Goal: Navigation & Orientation: Understand site structure

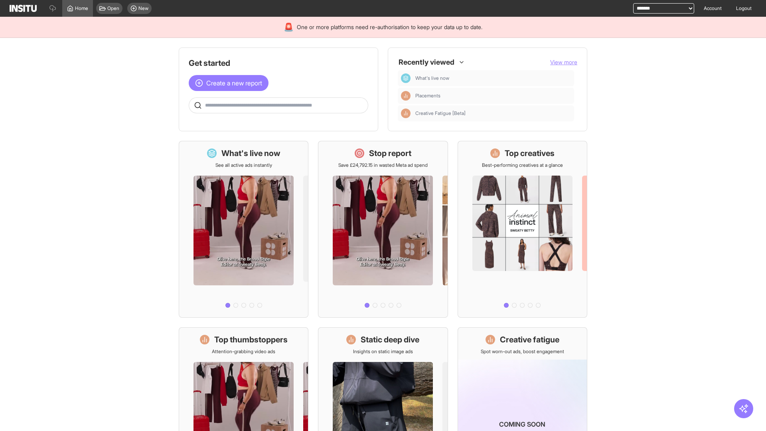
select select "**********"
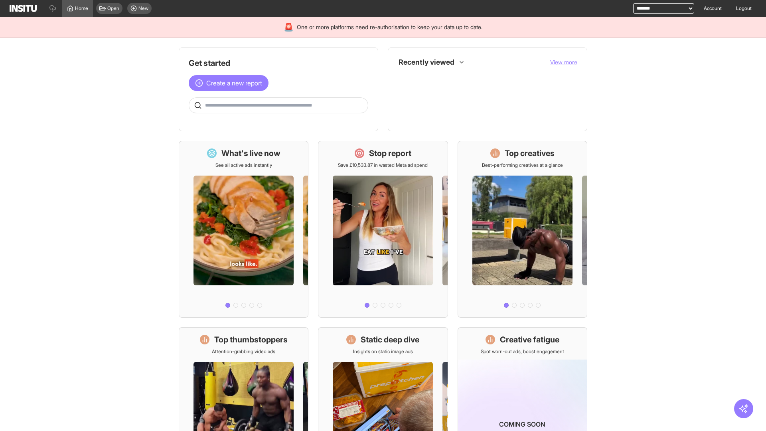
select select "**********"
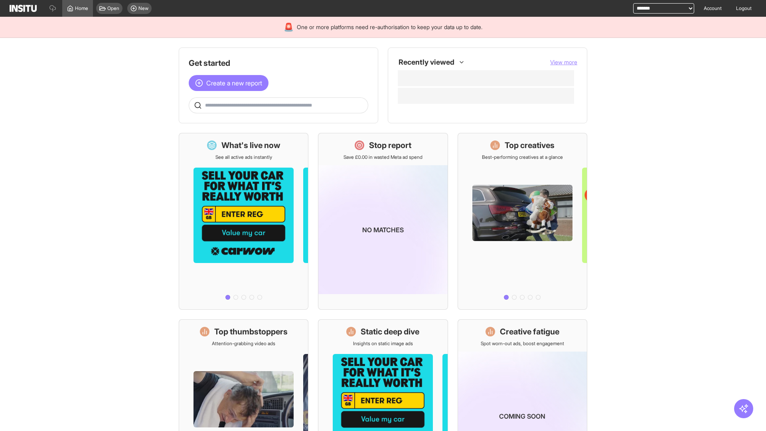
select select "**********"
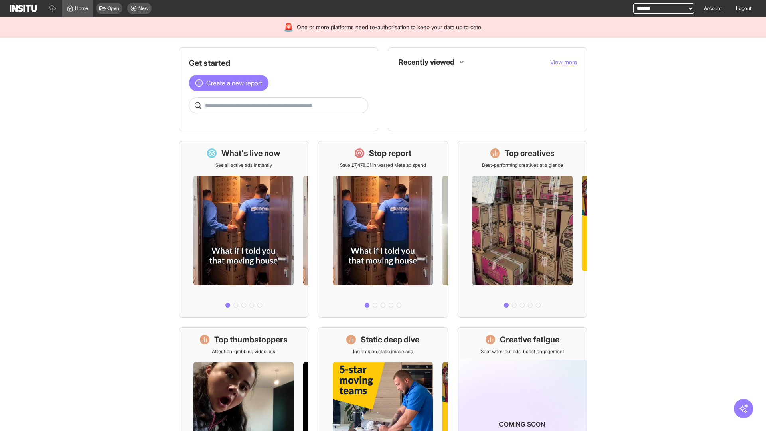
select select "**********"
